Goal: Transaction & Acquisition: Subscribe to service/newsletter

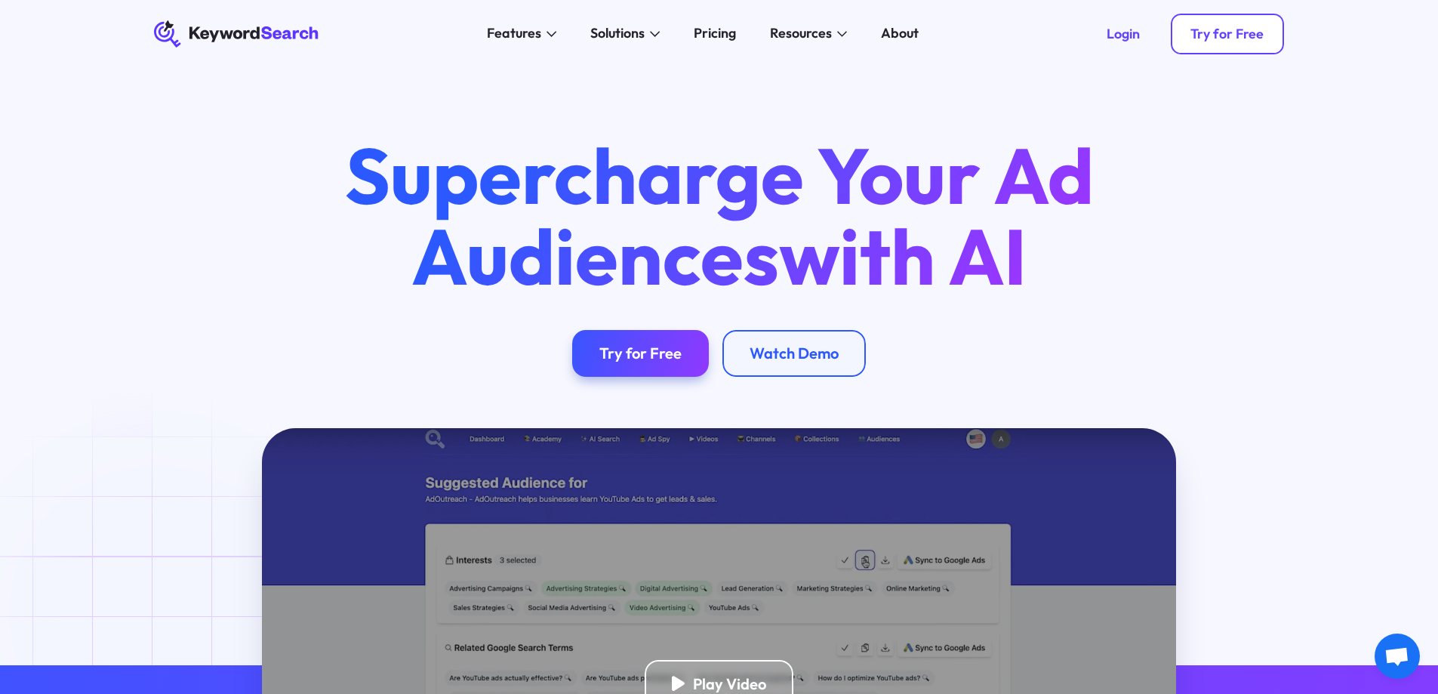
click at [1193, 18] on link "Try for Free" at bounding box center [1228, 34] width 114 height 41
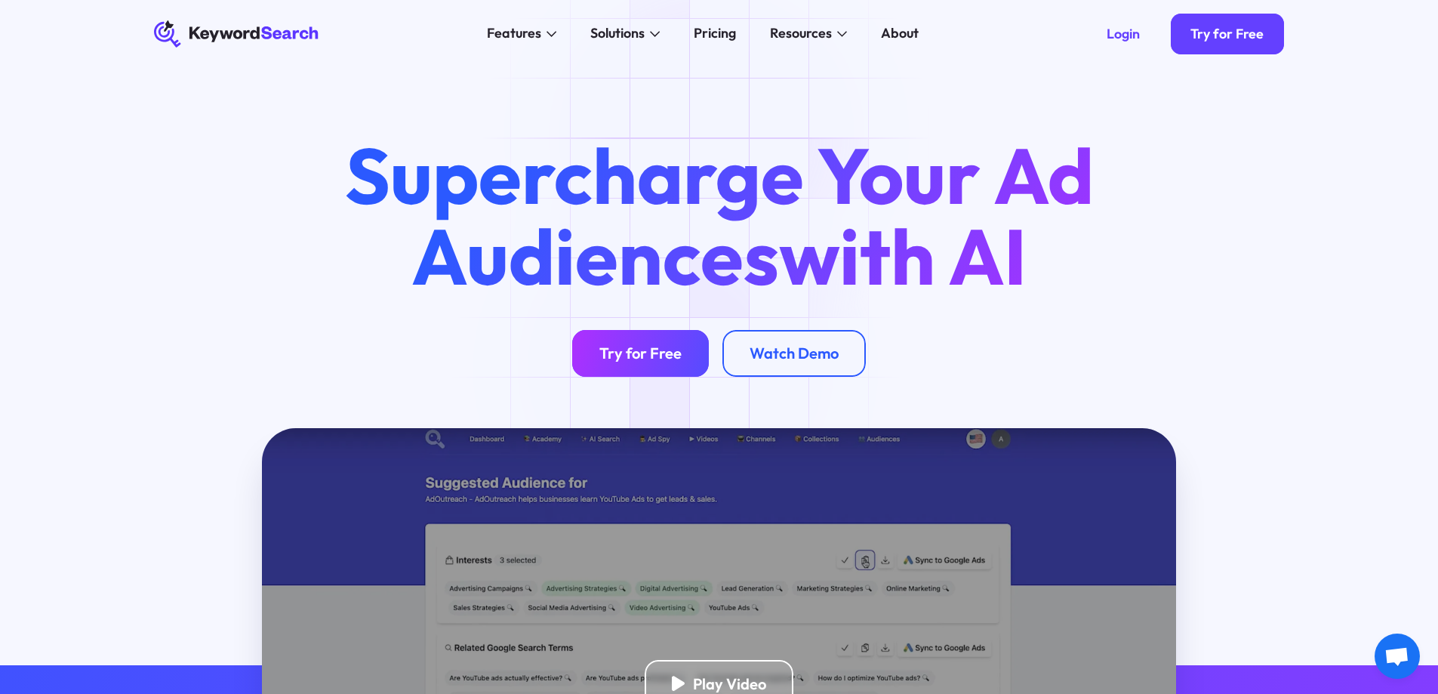
click at [685, 349] on link "Try for Free" at bounding box center [640, 354] width 137 height 48
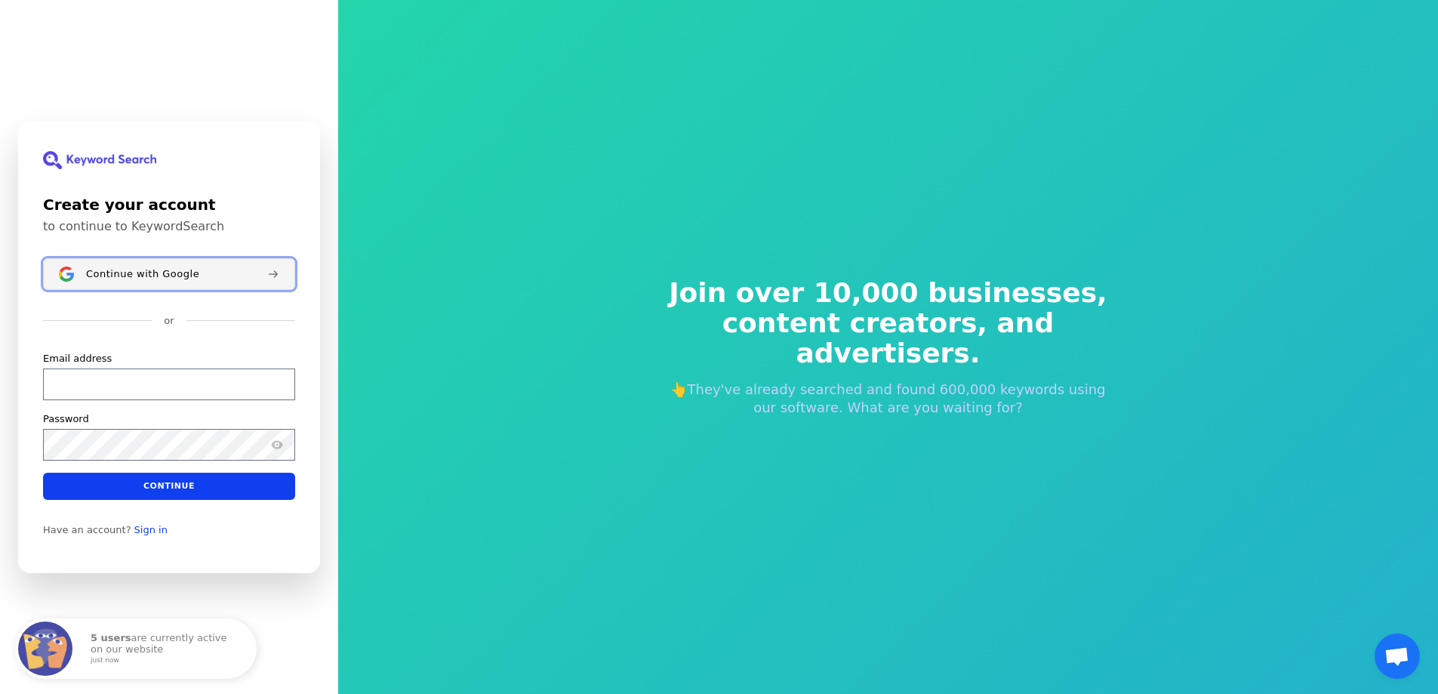
click at [115, 264] on button "Continue with Google" at bounding box center [169, 274] width 252 height 32
